Goal: Task Accomplishment & Management: Use online tool/utility

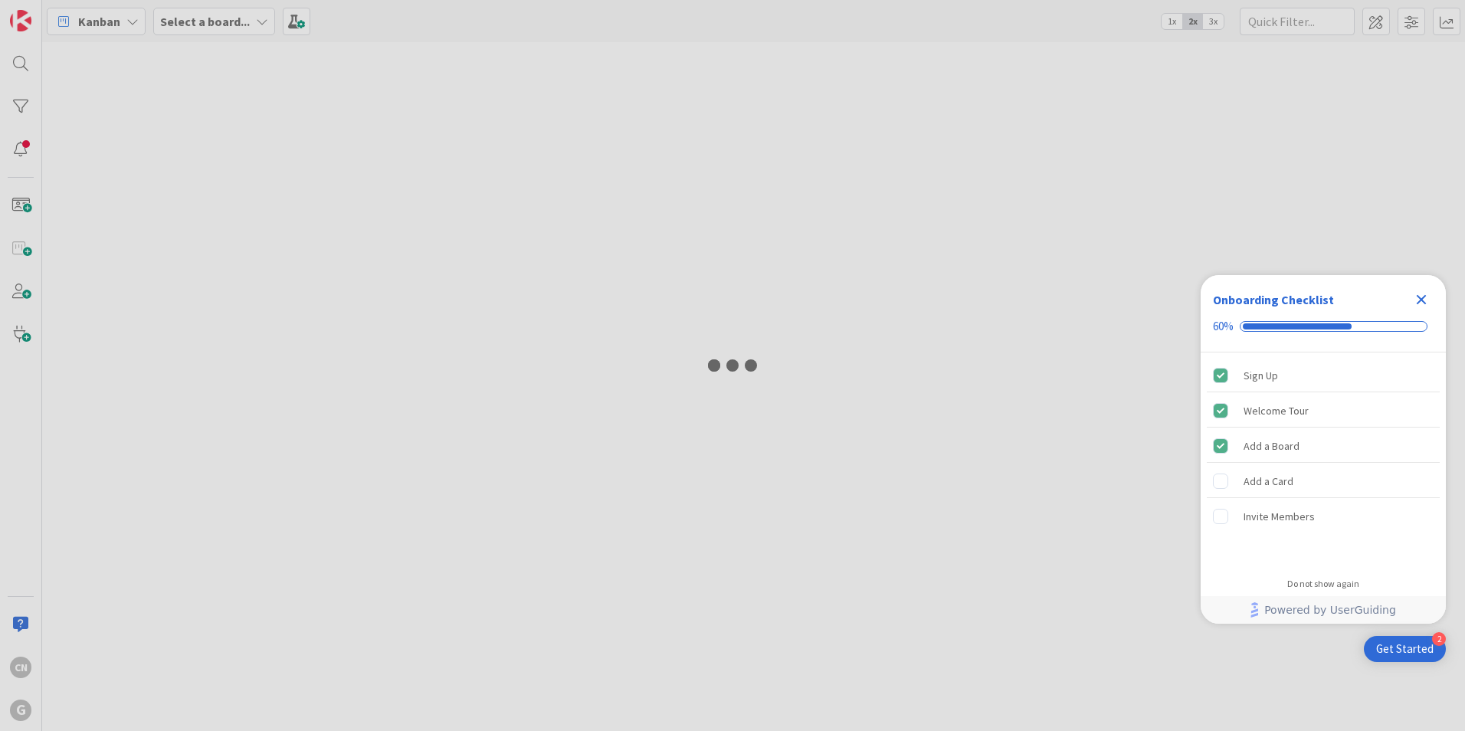
type input "[PERSON_NAME]"
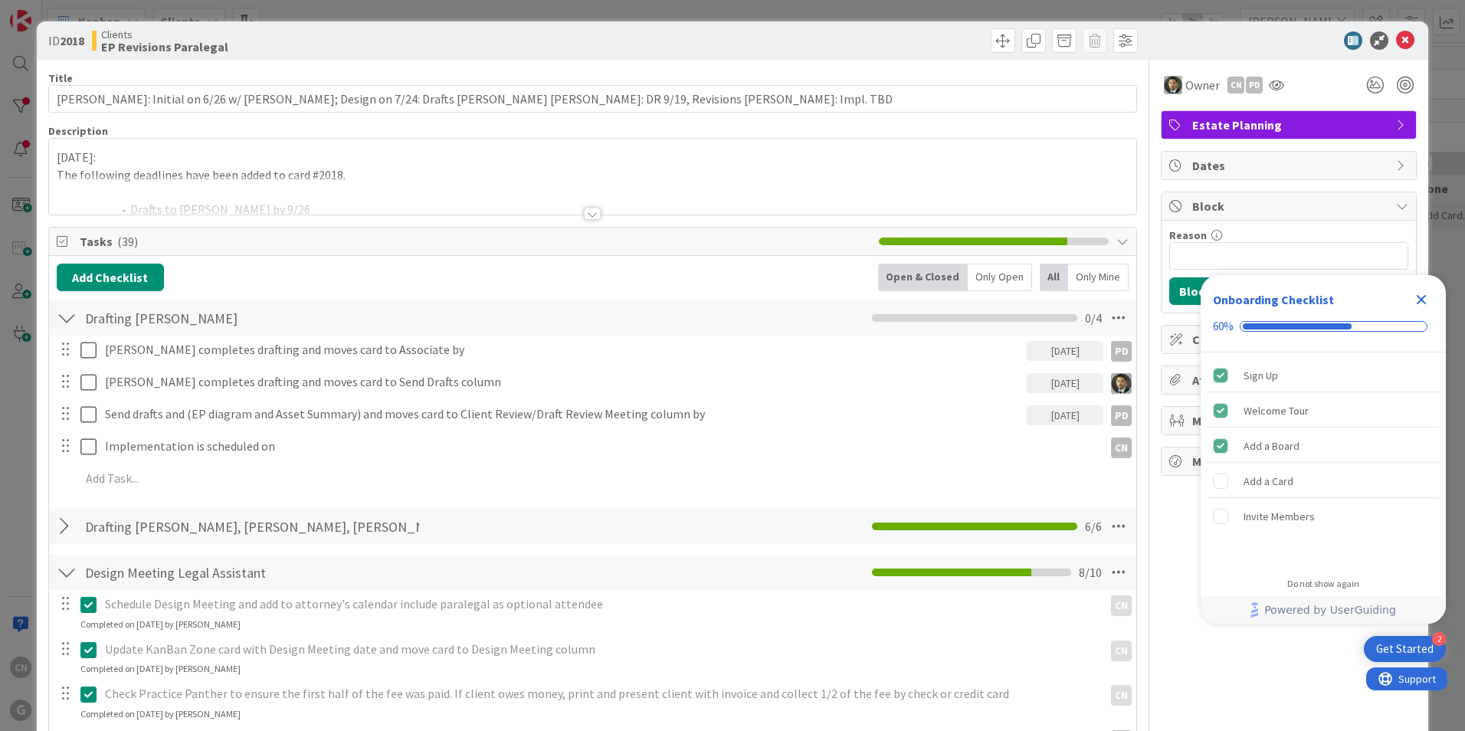
click at [644, 171] on p "The following deadlines have been added to card #2018." at bounding box center [593, 175] width 1072 height 18
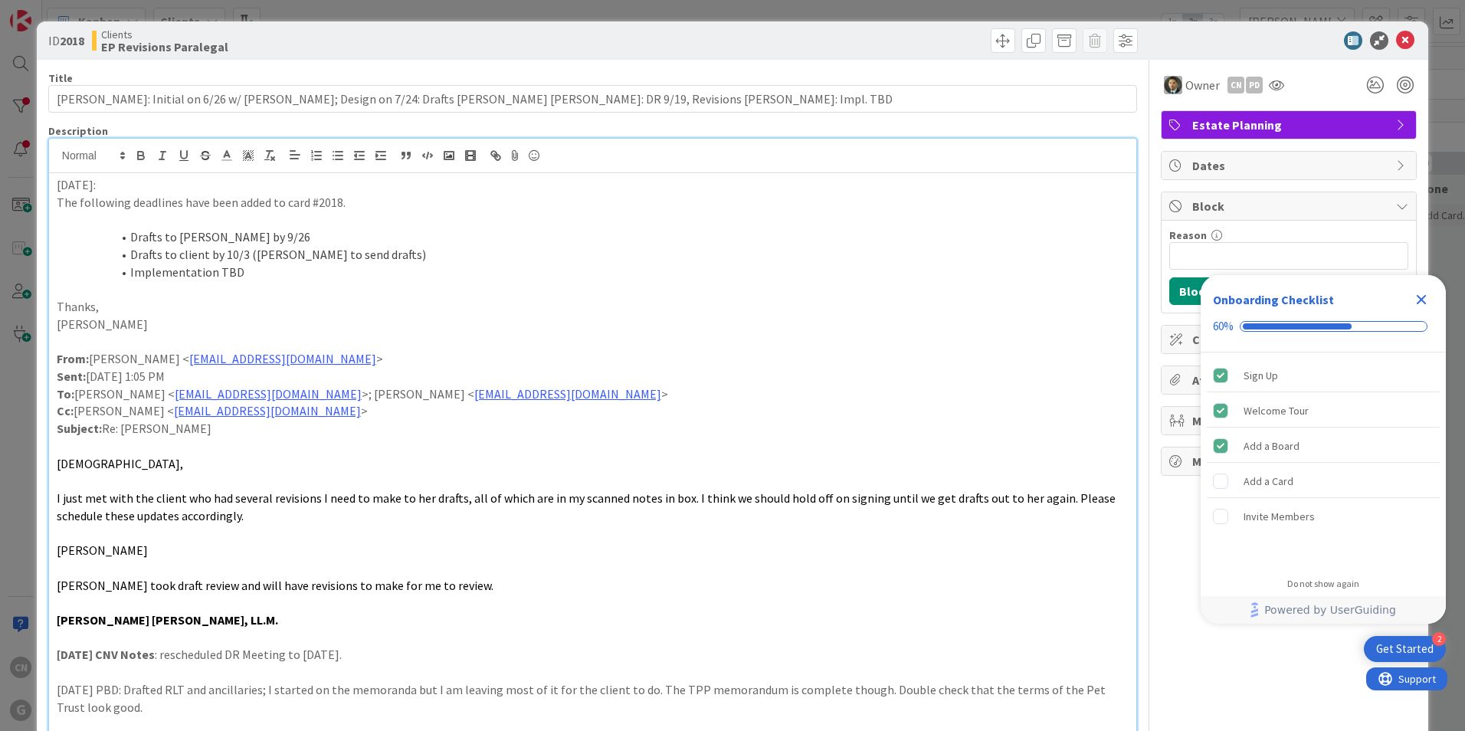
click at [55, 185] on div "[DATE]: The following deadlines have been added to card #2018. Drafts to [PERSO…" at bounding box center [592, 608] width 1087 height 871
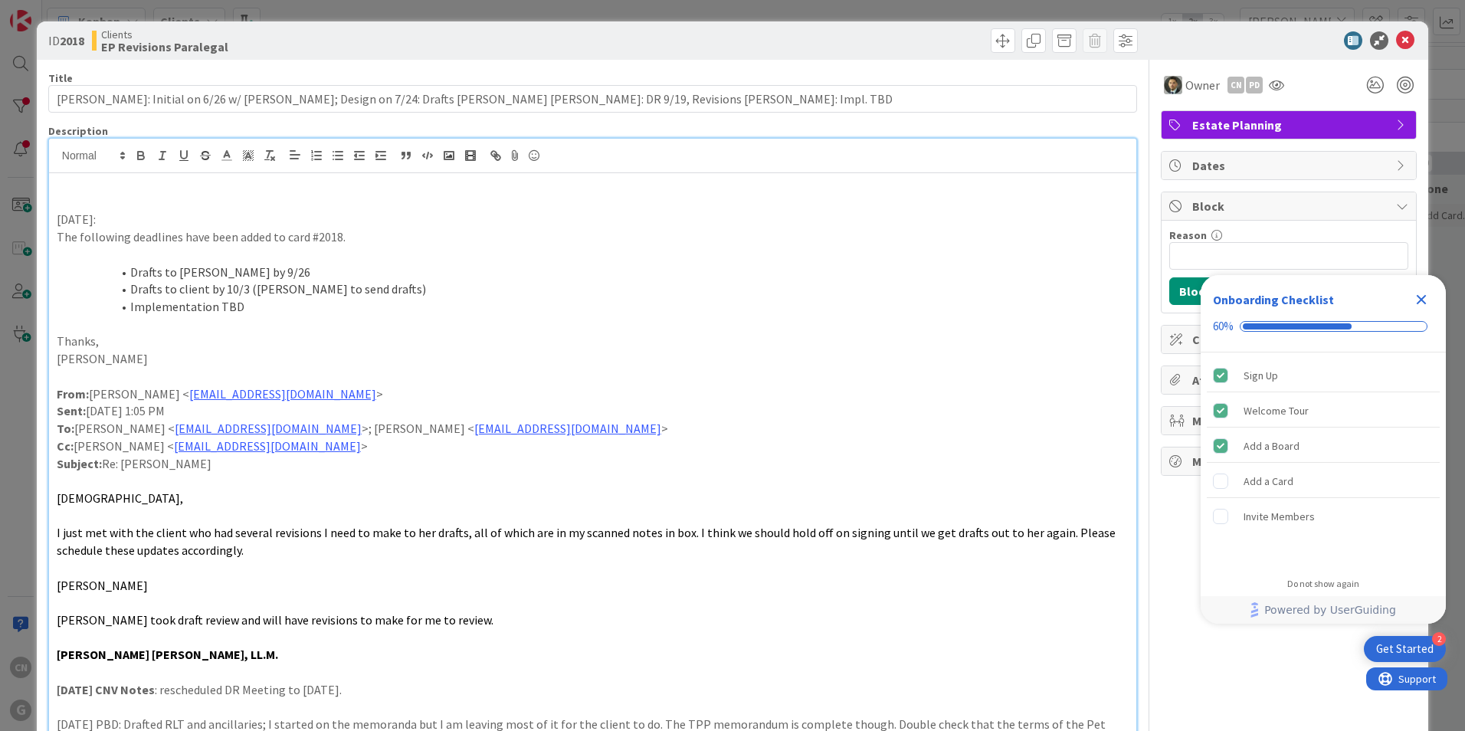
click at [71, 208] on p at bounding box center [593, 203] width 1072 height 18
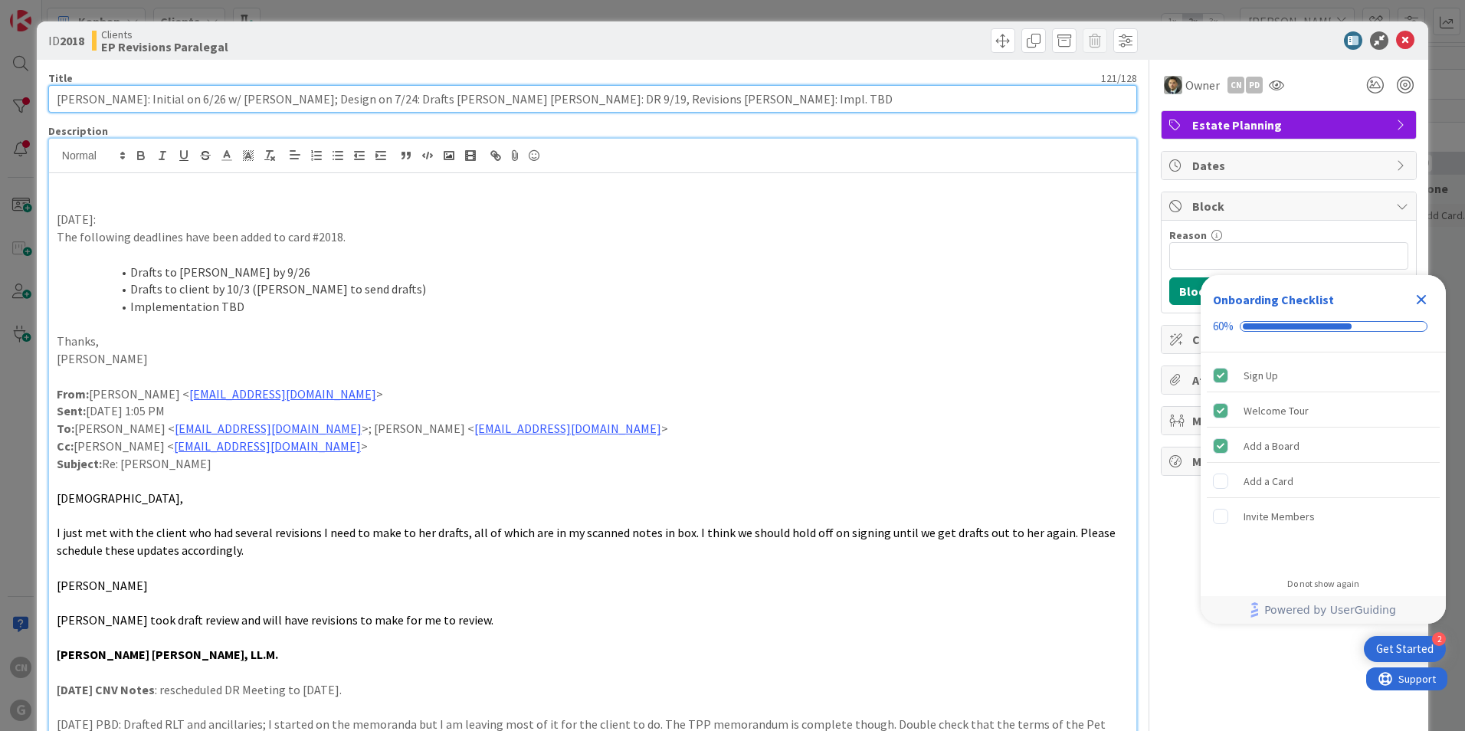
click at [684, 100] on input "Bonomo, Donna: Initial on 6/26 w/ Chris; Design on 7/24: Drafts Paul Joel Chris…" at bounding box center [592, 99] width 1089 height 28
type input "[PERSON_NAME]: Initial on 6/26 w/ [PERSON_NAME]; Design on 7/24: Drafts [PERSON…"
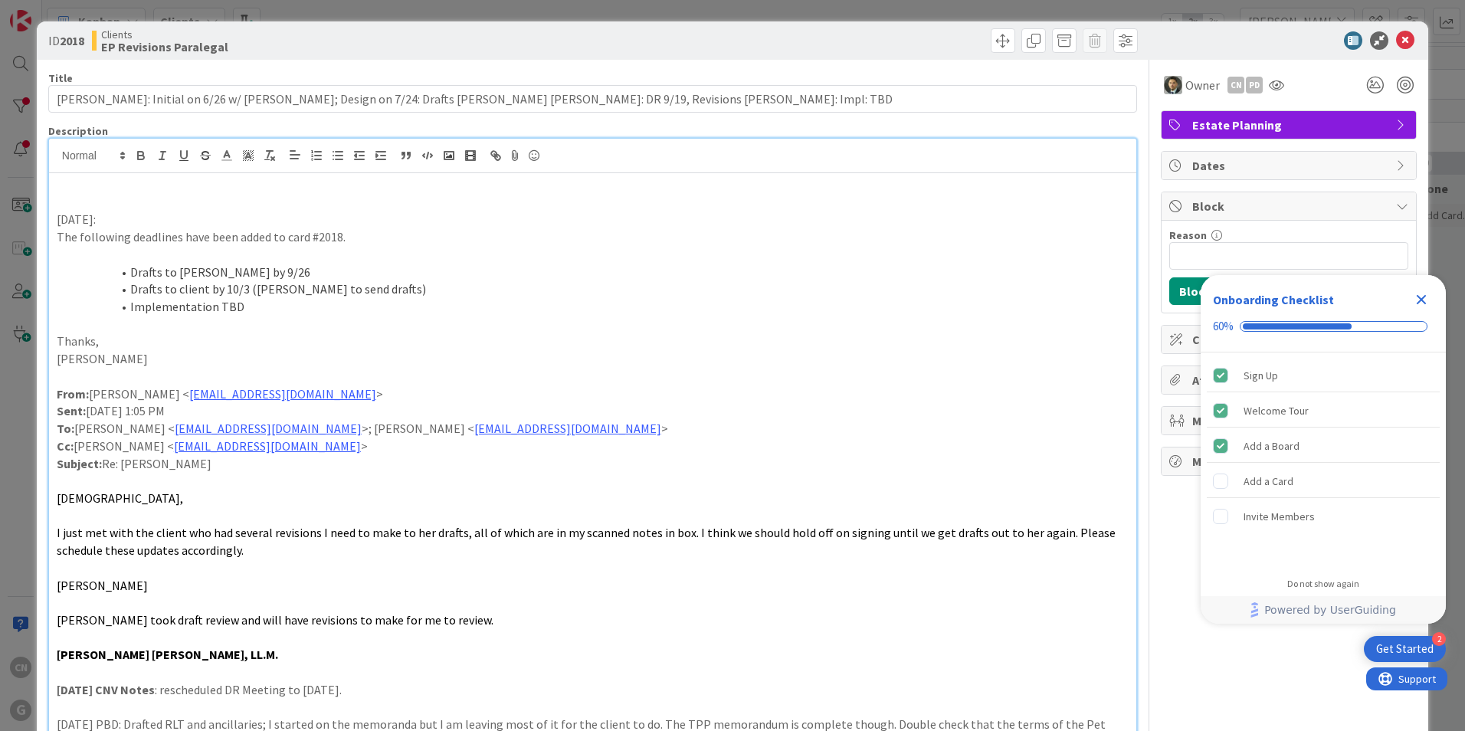
click at [789, 313] on li "Implementation TBD" at bounding box center [601, 307] width 1053 height 18
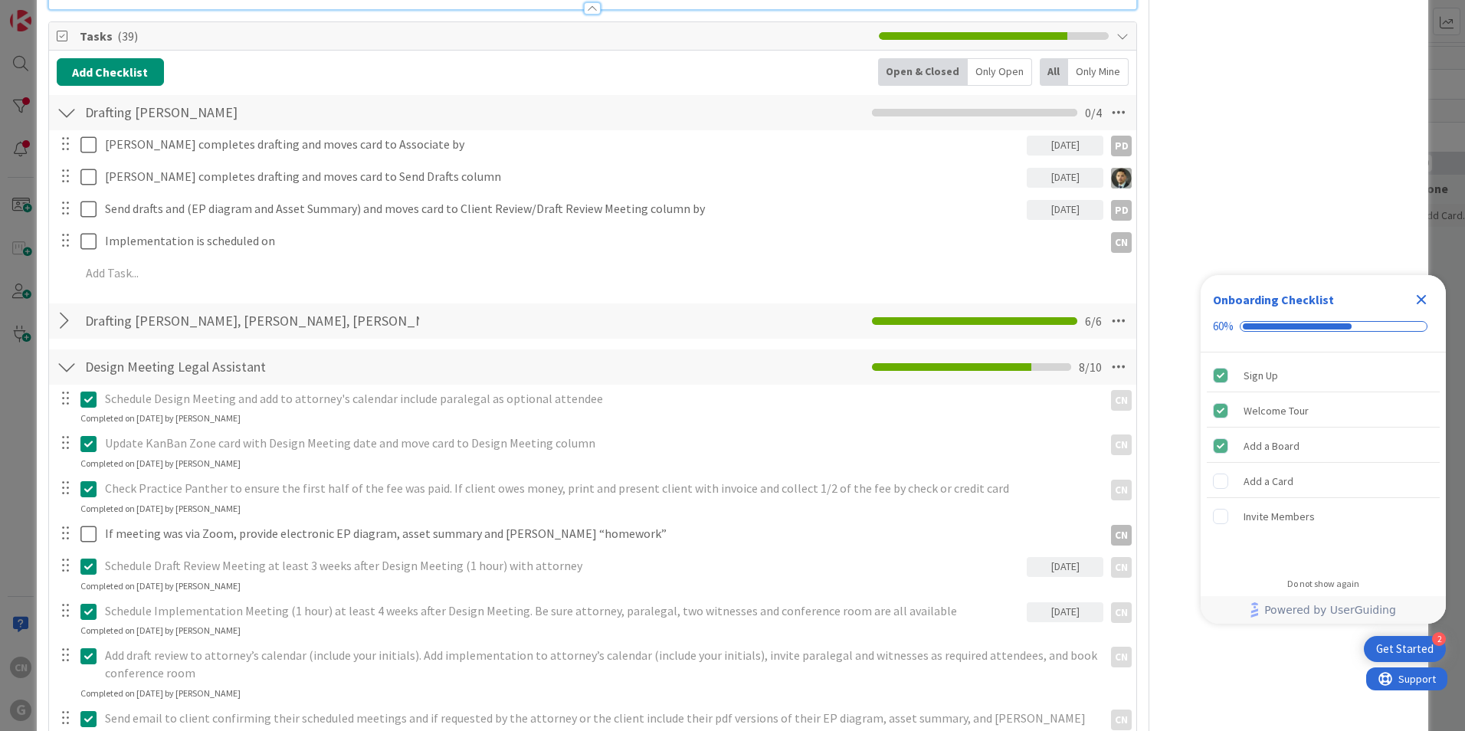
scroll to position [1072, 0]
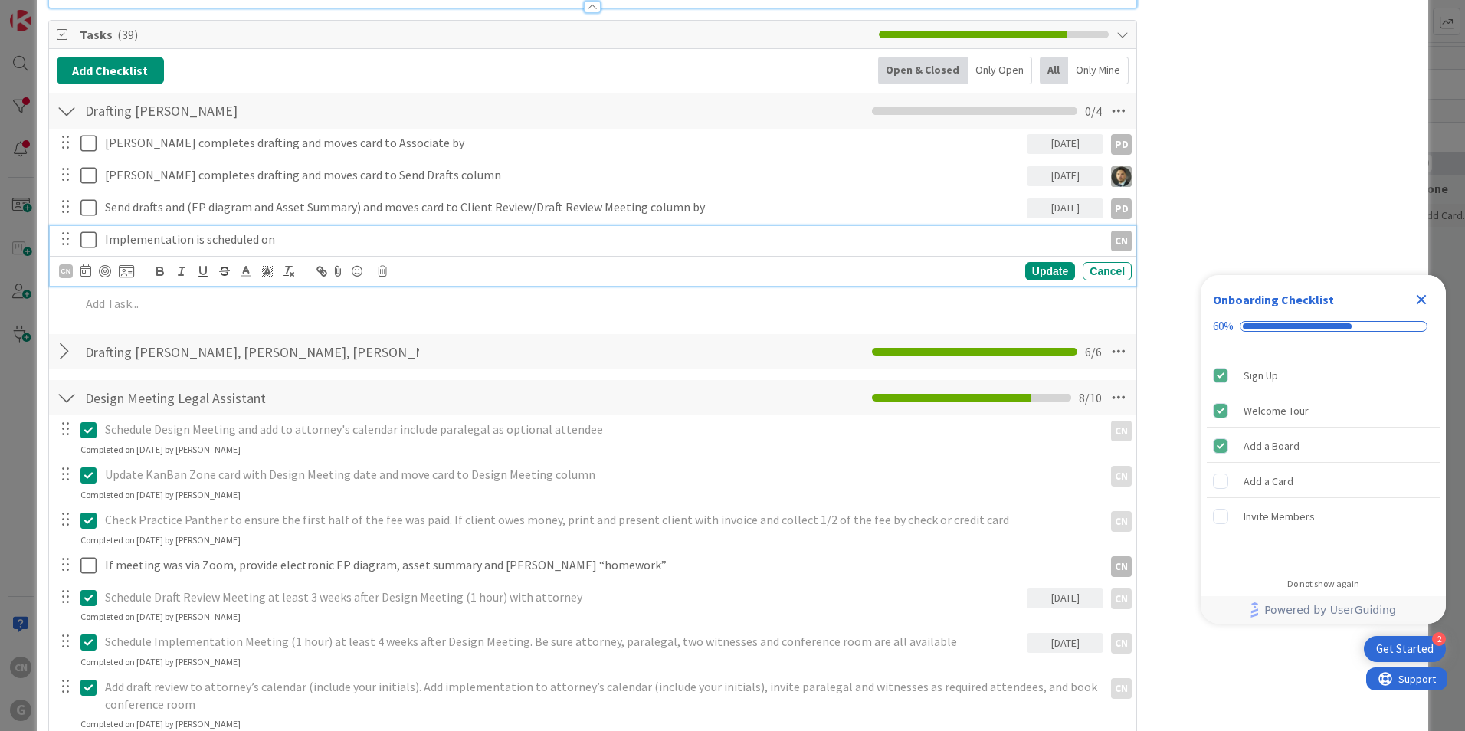
click at [293, 240] on p "Implementation is scheduled on" at bounding box center [601, 240] width 992 height 18
click at [86, 274] on icon at bounding box center [85, 270] width 11 height 12
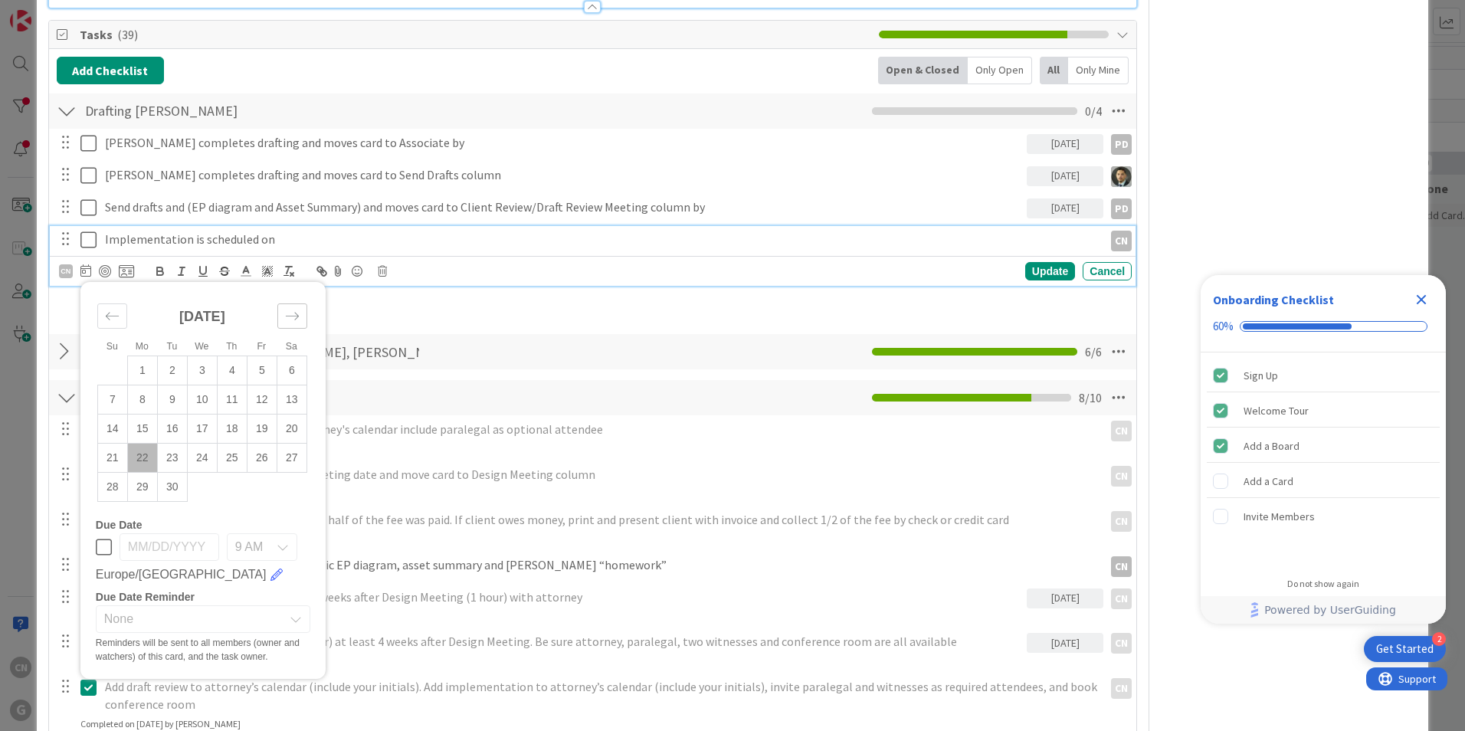
click at [289, 320] on icon "Move forward to switch to the next month." at bounding box center [292, 316] width 15 height 15
click at [260, 369] on td "3" at bounding box center [262, 370] width 30 height 29
type input "[DATE]"
click at [1030, 270] on div "Update" at bounding box center [1050, 271] width 50 height 18
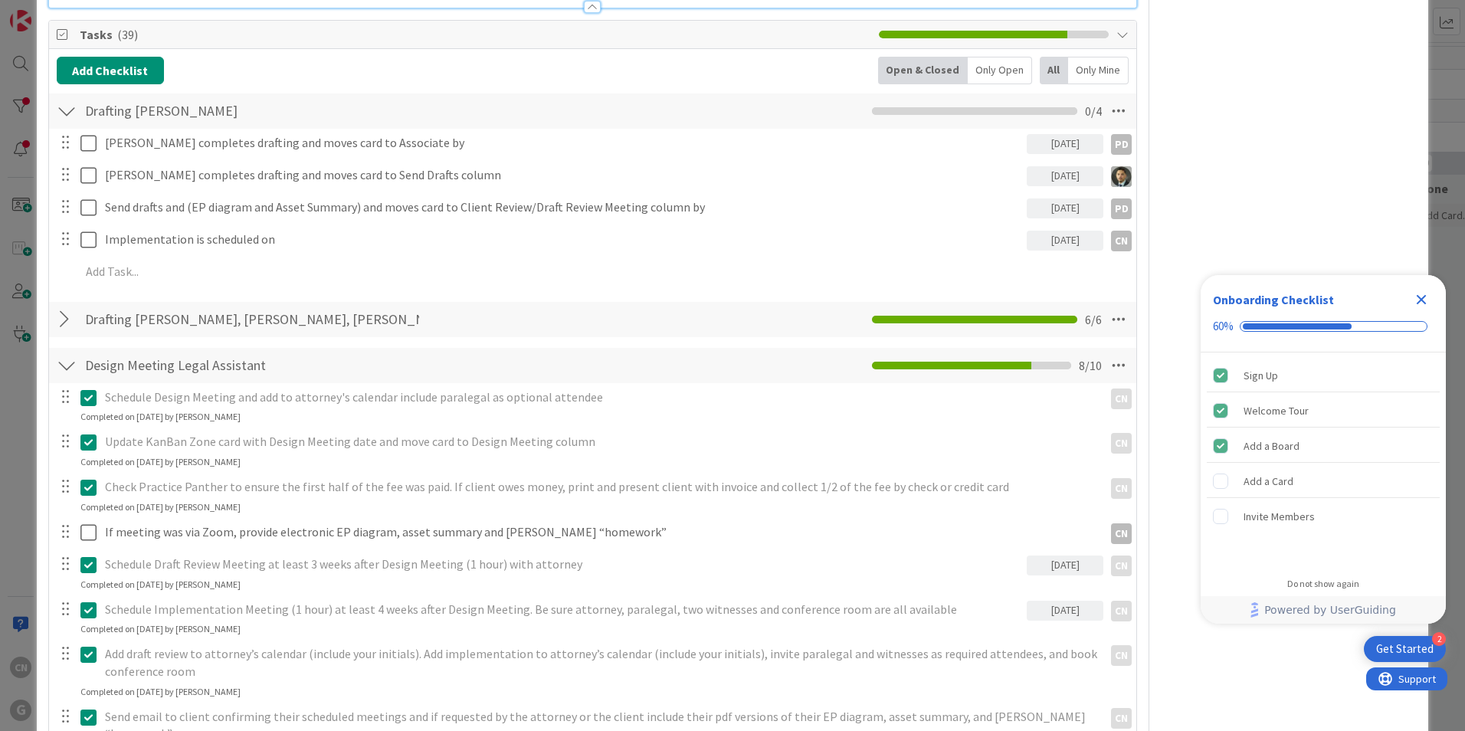
click at [1416, 300] on icon "Close Checklist" at bounding box center [1421, 299] width 18 height 18
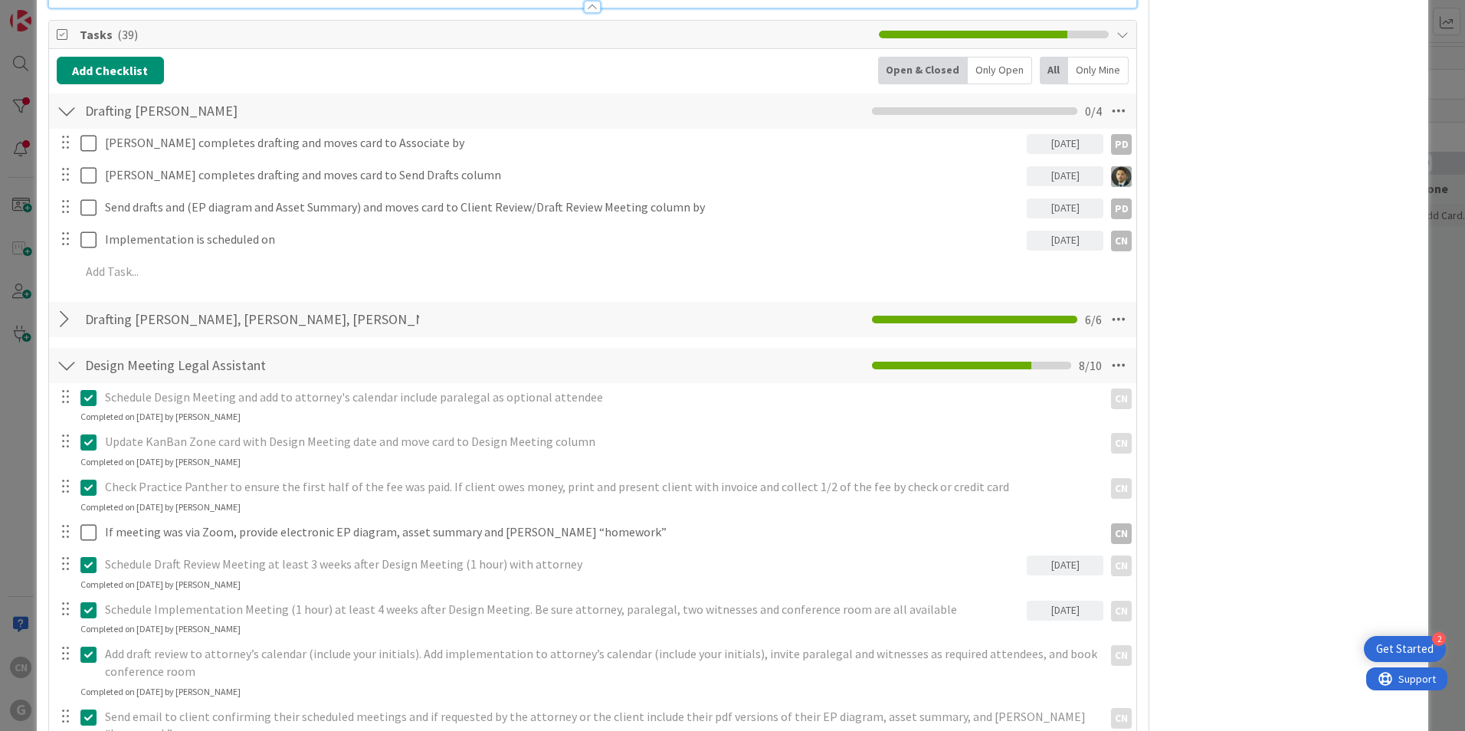
scroll to position [0, 0]
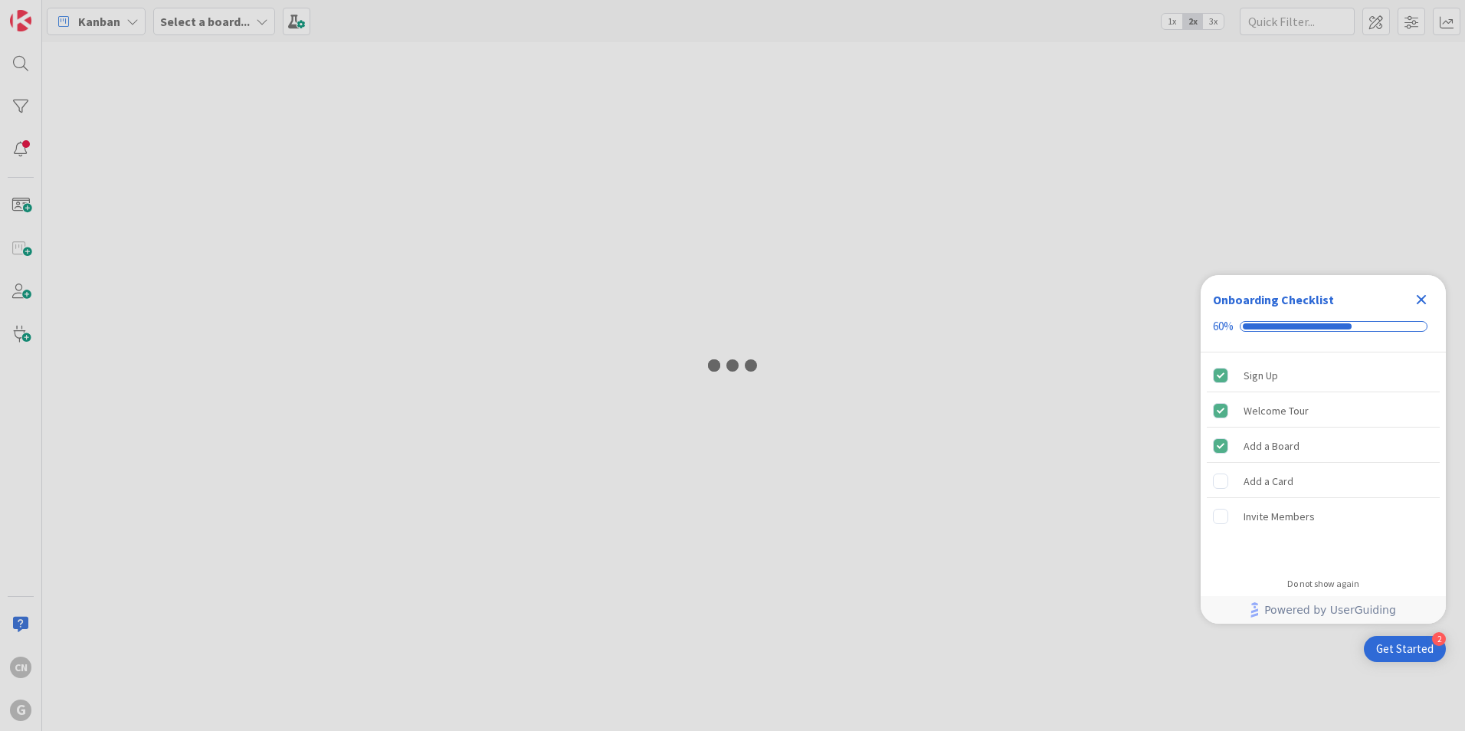
type input "[PERSON_NAME]"
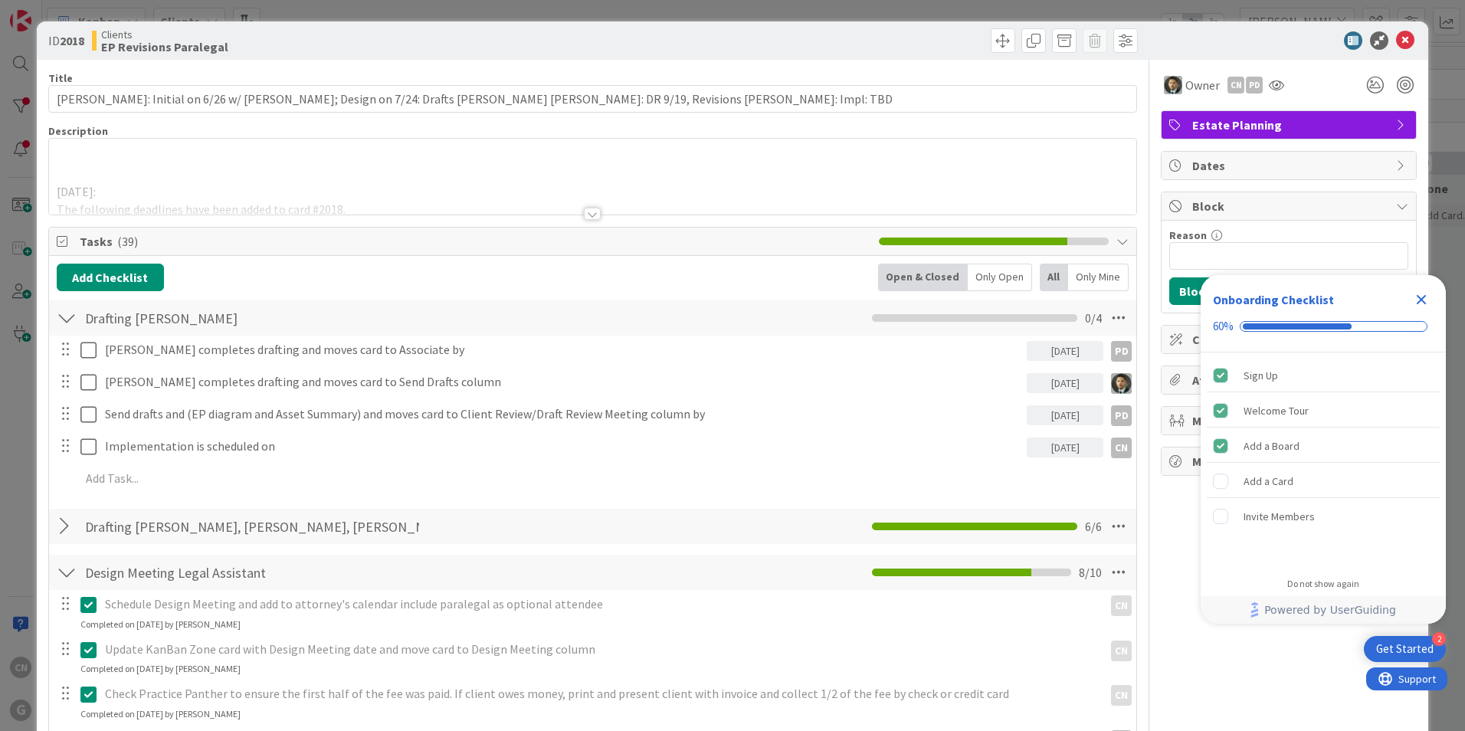
click at [86, 176] on div at bounding box center [592, 194] width 1087 height 39
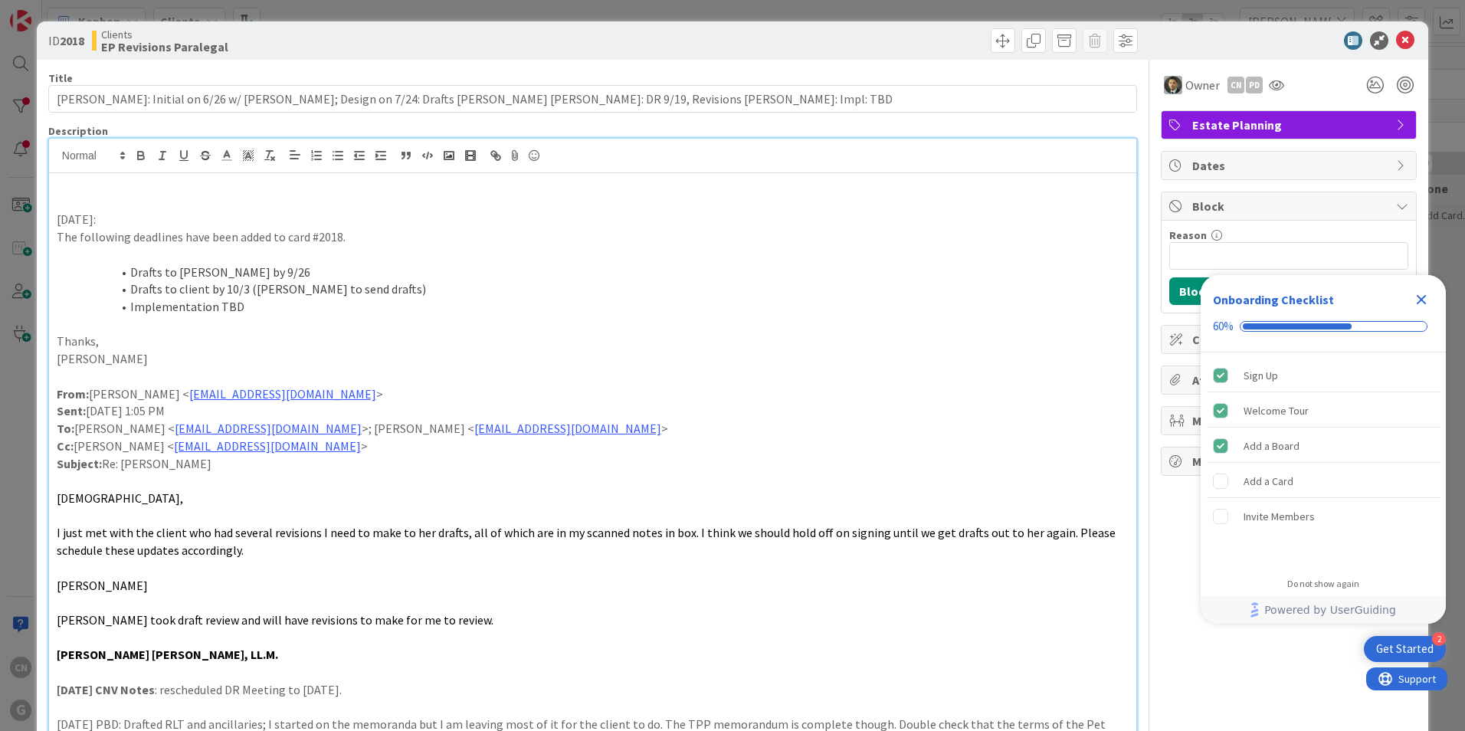
click at [100, 202] on p at bounding box center [593, 203] width 1072 height 18
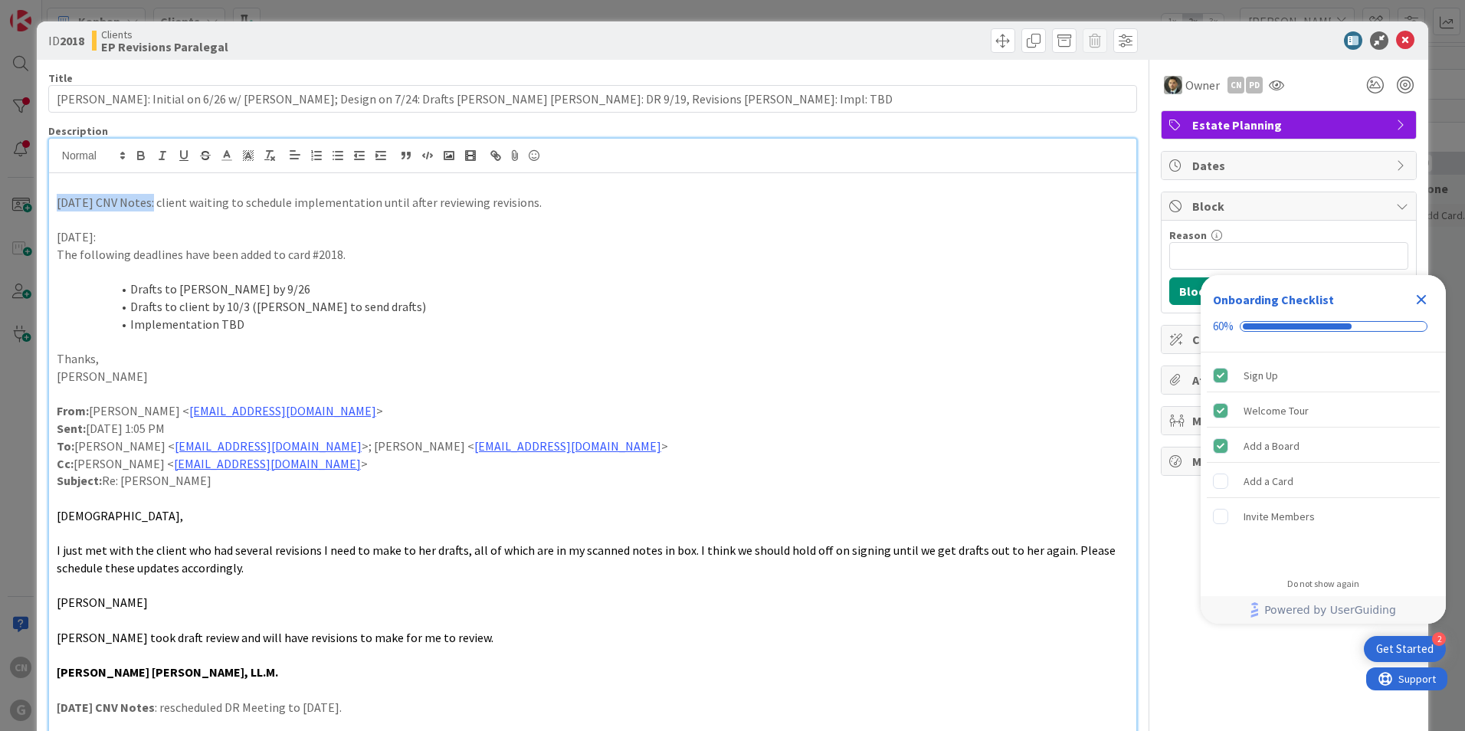
drag, startPoint x: 149, startPoint y: 203, endPoint x: 44, endPoint y: 200, distance: 104.2
click at [144, 154] on icon "button" at bounding box center [141, 156] width 14 height 14
click at [515, 287] on li "Drafts to [PERSON_NAME] by 9/26" at bounding box center [601, 289] width 1053 height 18
click at [1420, 298] on icon "Close Checklist" at bounding box center [1422, 300] width 10 height 10
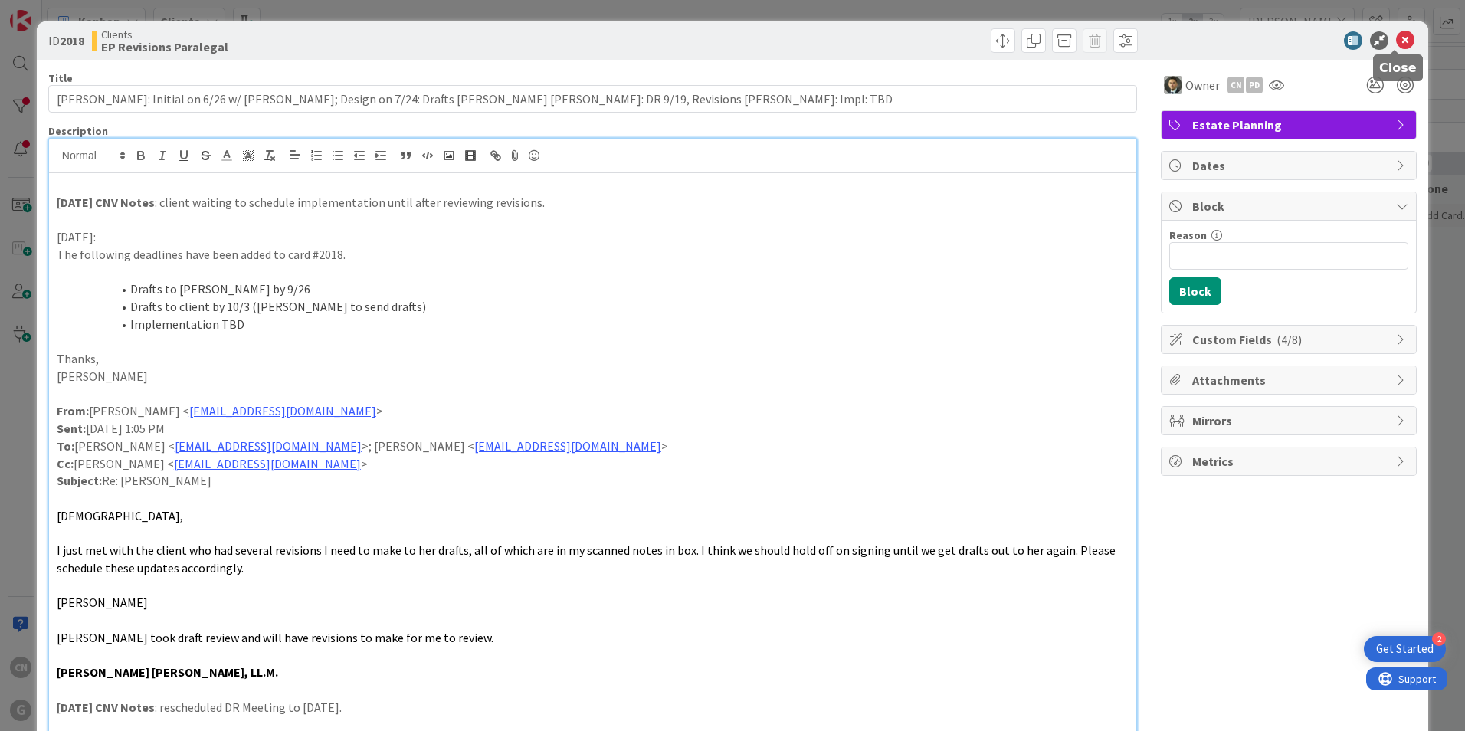
click at [1396, 40] on icon at bounding box center [1405, 40] width 18 height 18
